Goal: Task Accomplishment & Management: Manage account settings

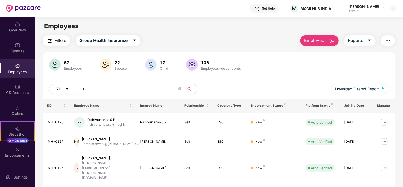
click at [100, 91] on input "*" at bounding box center [129, 89] width 95 height 8
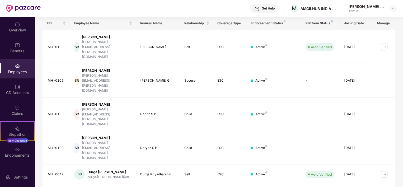
scroll to position [98, 0]
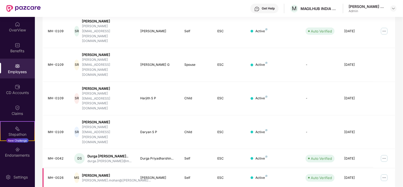
type input "*********"
click at [384, 174] on img at bounding box center [384, 178] width 8 height 8
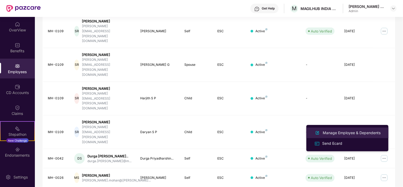
click at [355, 134] on div "Manage Employee & Dependents" at bounding box center [352, 133] width 60 height 6
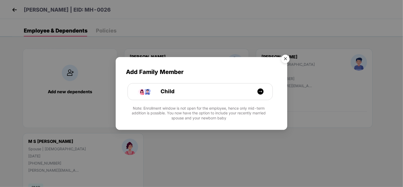
click at [284, 60] on img "Close" at bounding box center [285, 59] width 15 height 15
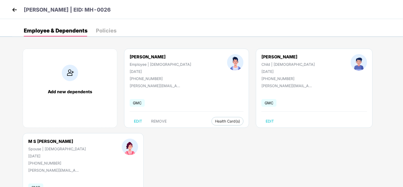
click at [209, 153] on div "Add new dependents [PERSON_NAME] Employee | [DEMOGRAPHIC_DATA] [DATE] [PHONE_NU…" at bounding box center [207, 133] width 391 height 185
click at [15, 10] on img at bounding box center [15, 10] width 8 height 8
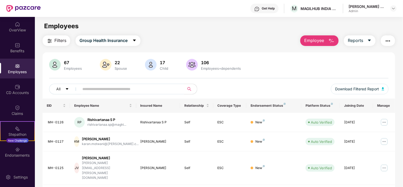
click at [225, 36] on div "Filters Group Health Insurance Employee Reports" at bounding box center [219, 40] width 353 height 11
click at [139, 90] on input "text" at bounding box center [129, 89] width 95 height 8
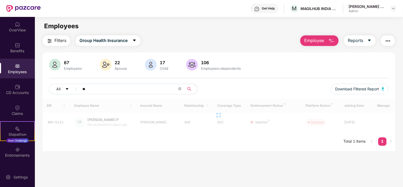
type input "*"
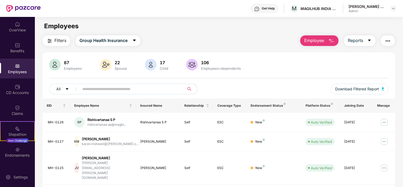
click at [209, 38] on div "Filters Group Health Insurance Employee Reports" at bounding box center [219, 40] width 353 height 11
click at [248, 31] on div "Employees" at bounding box center [219, 26] width 368 height 10
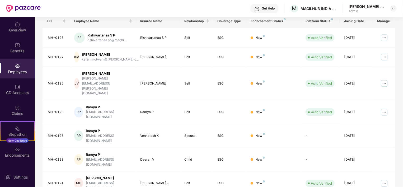
scroll to position [81, 0]
